Goal: Information Seeking & Learning: Check status

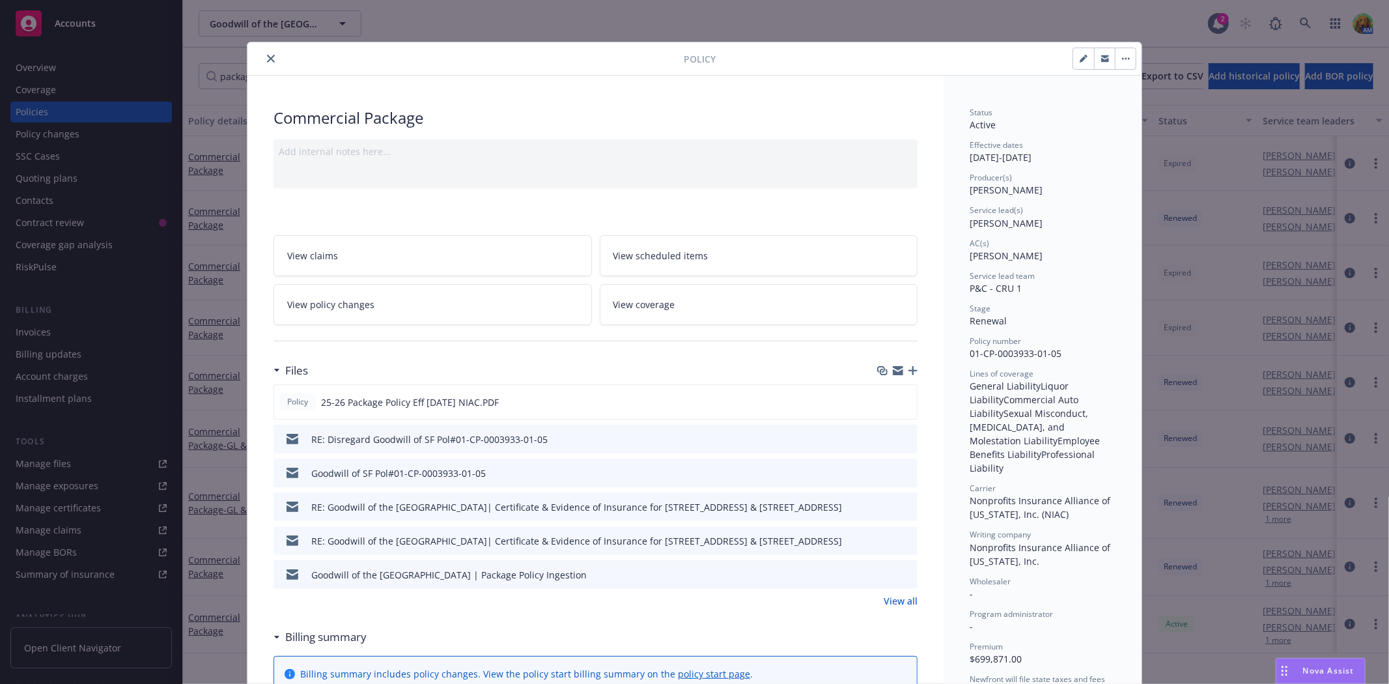
click at [263, 56] on button "close" at bounding box center [271, 59] width 16 height 16
